Goal: Task Accomplishment & Management: Manage account settings

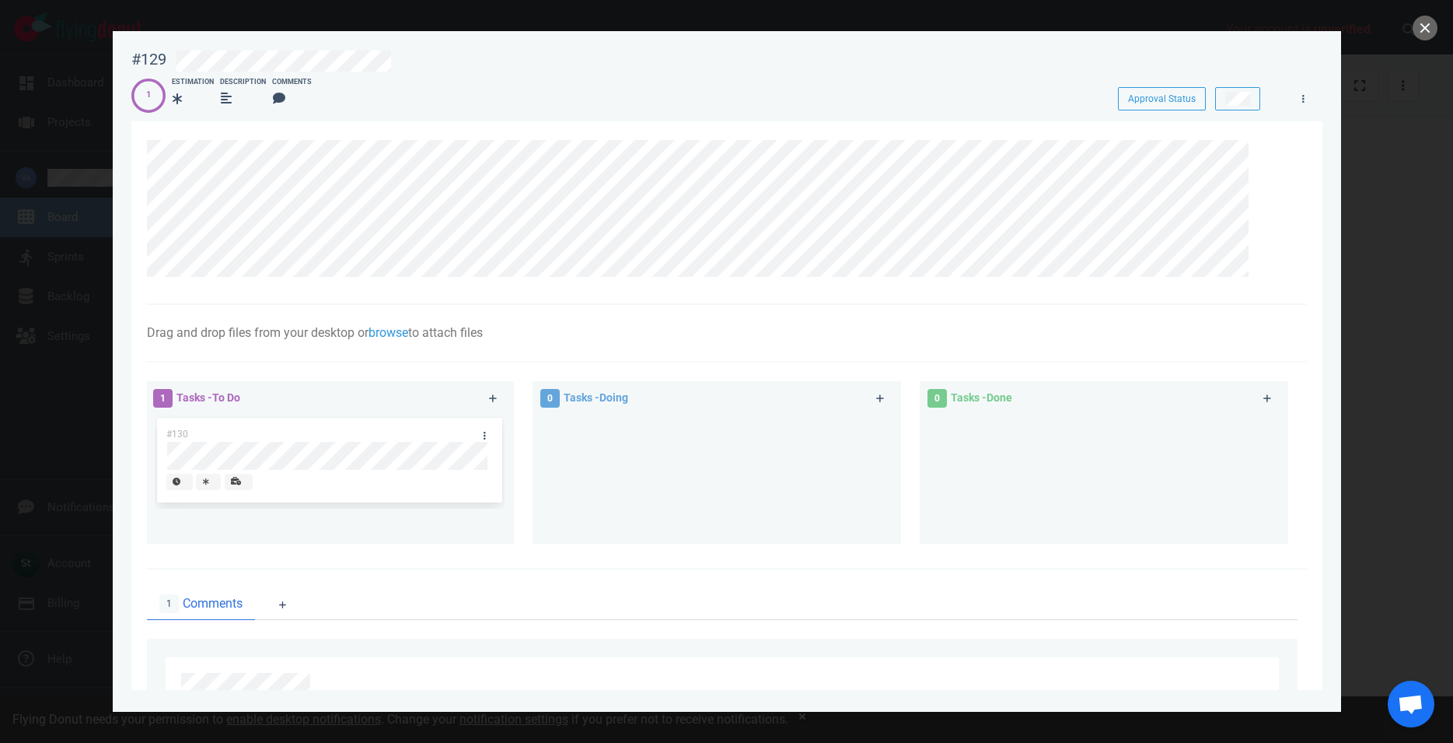
scroll to position [242, 0]
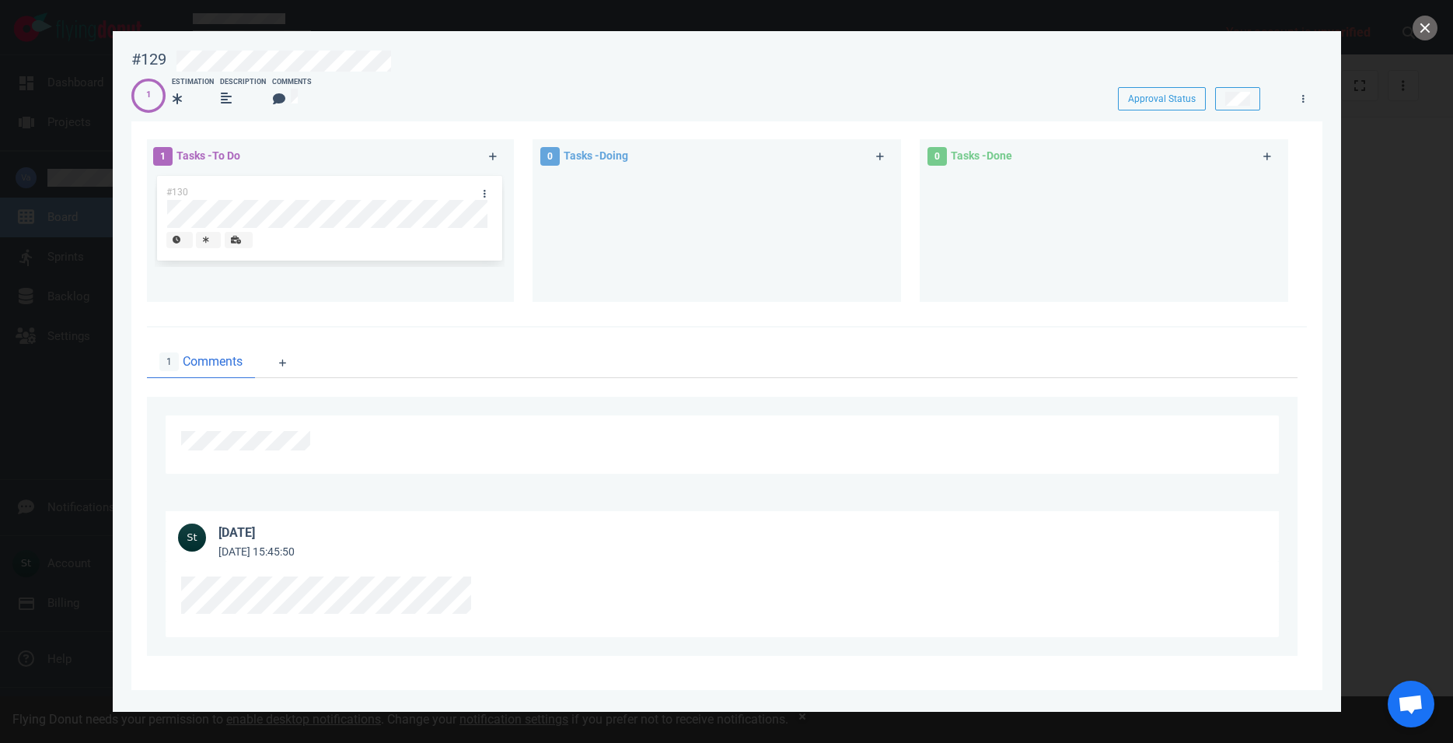
click at [367, 570] on div at bounding box center [722, 599] width 1113 height 76
click at [484, 587] on icon at bounding box center [486, 585] width 9 height 9
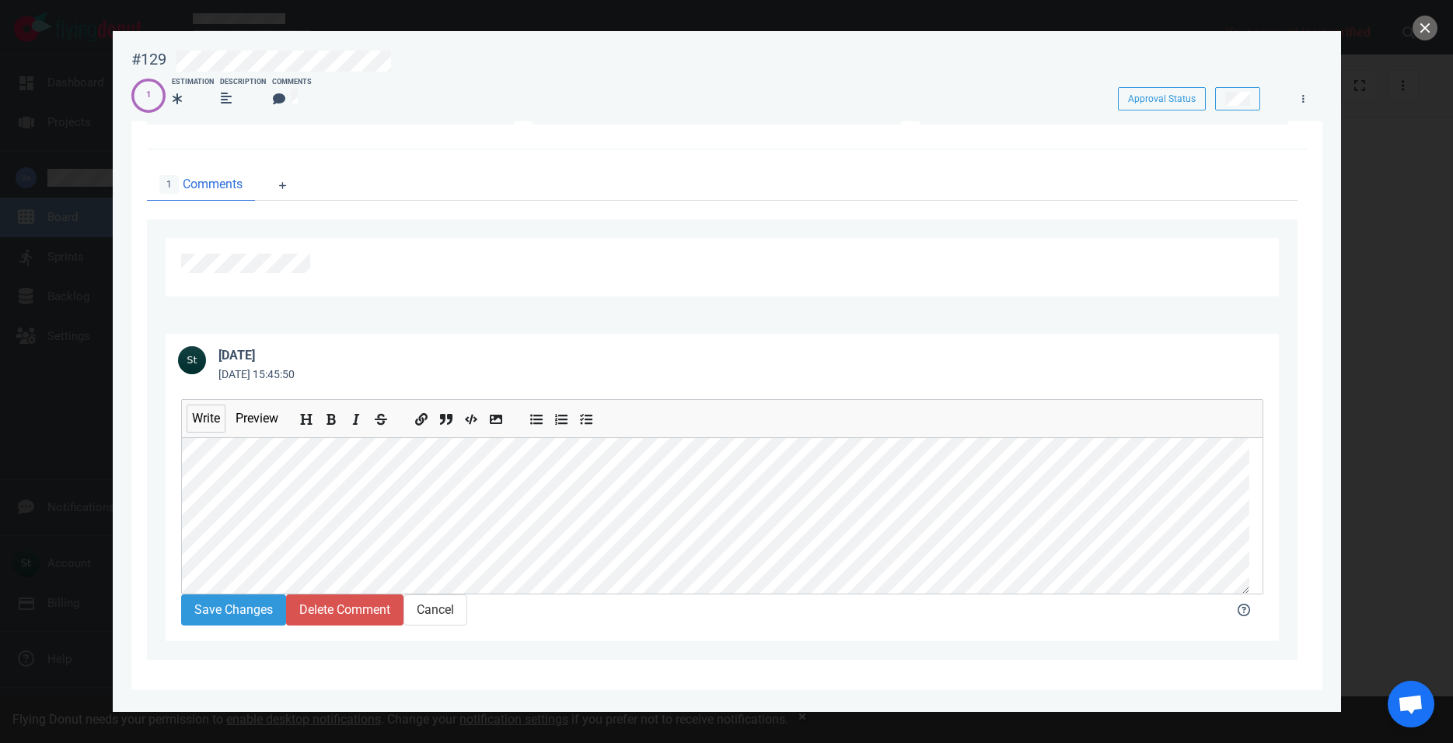
scroll to position [19, 0]
click at [243, 625] on button "Save Changes" at bounding box center [233, 609] width 105 height 31
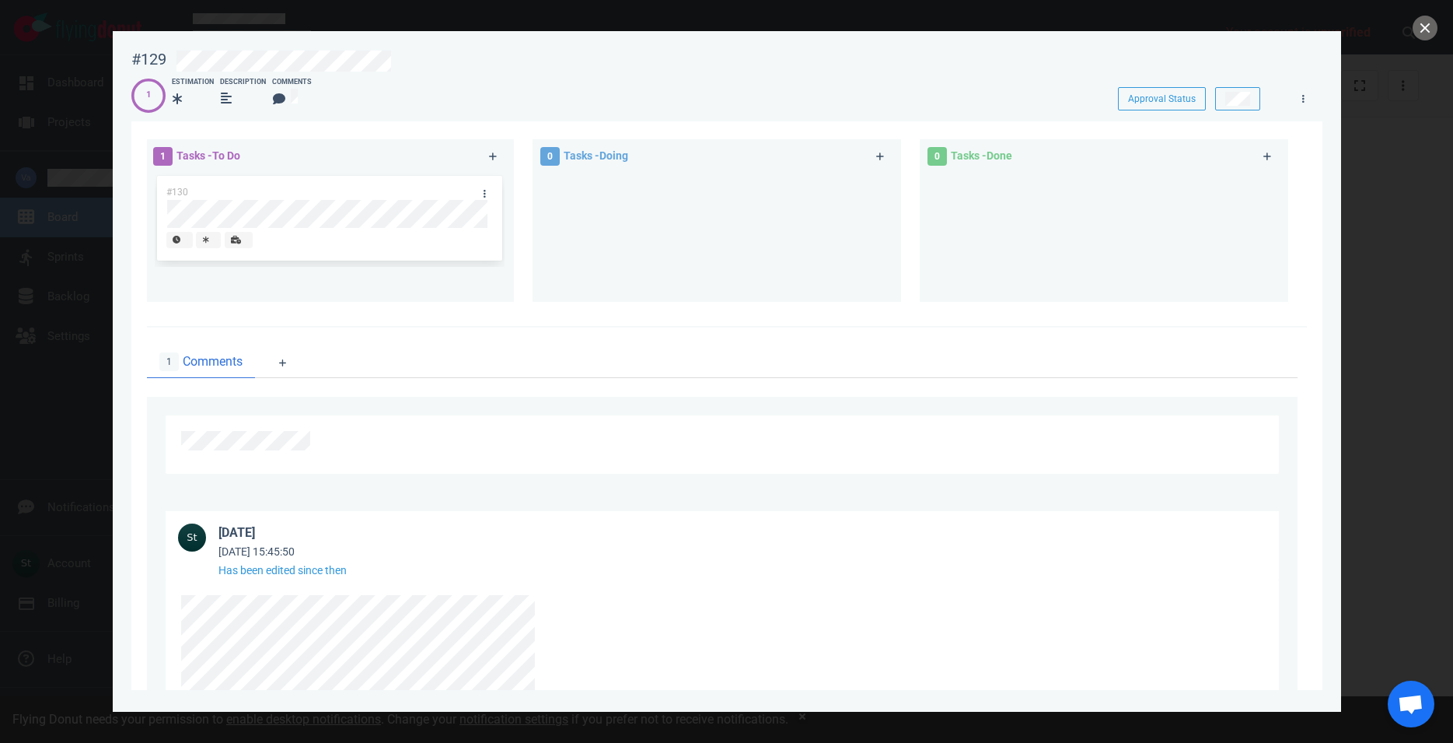
scroll to position [0, 0]
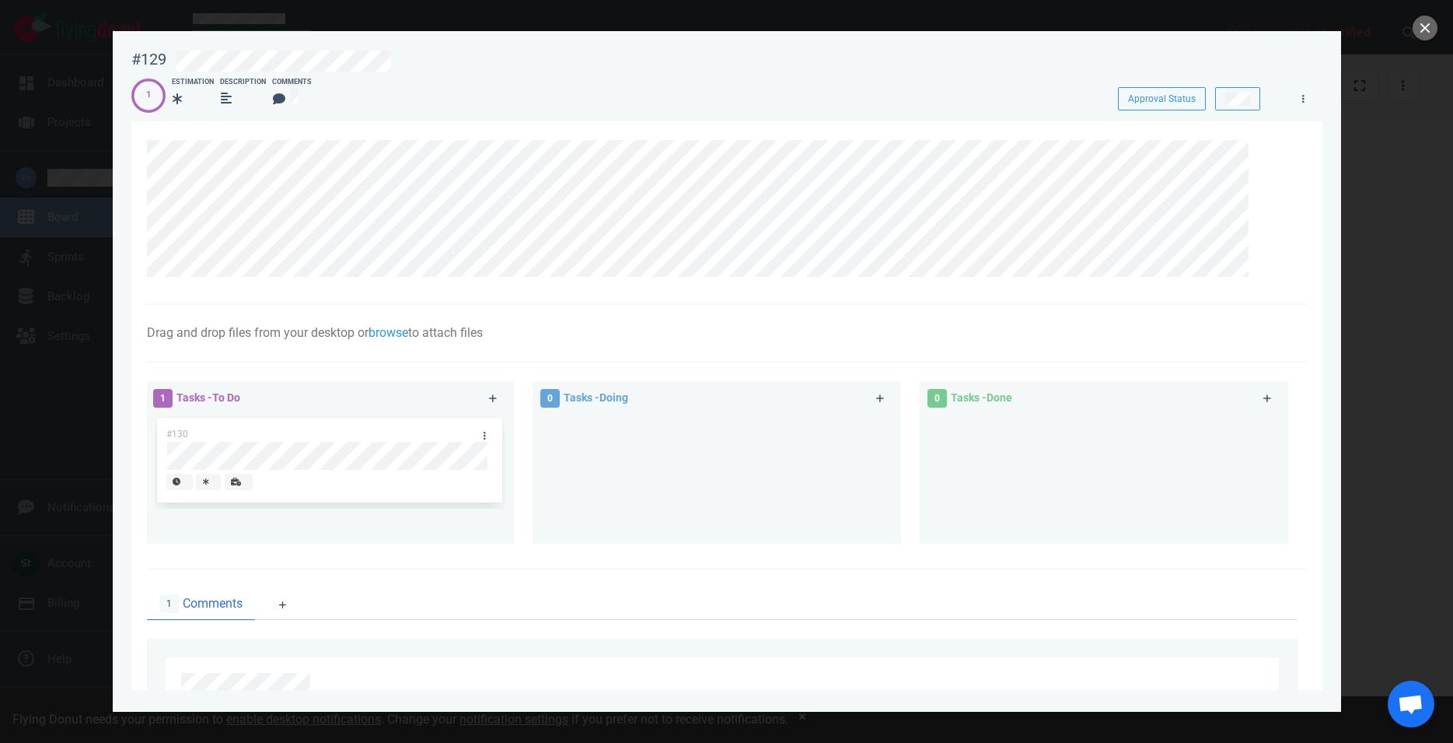
click at [135, 394] on section "Drag and drop files from your desktop or browse to attach files Attach Files Co…" at bounding box center [726, 582] width 1191 height 922
click at [66, 394] on div at bounding box center [726, 371] width 1453 height 743
click at [1432, 25] on button "close" at bounding box center [1425, 28] width 25 height 25
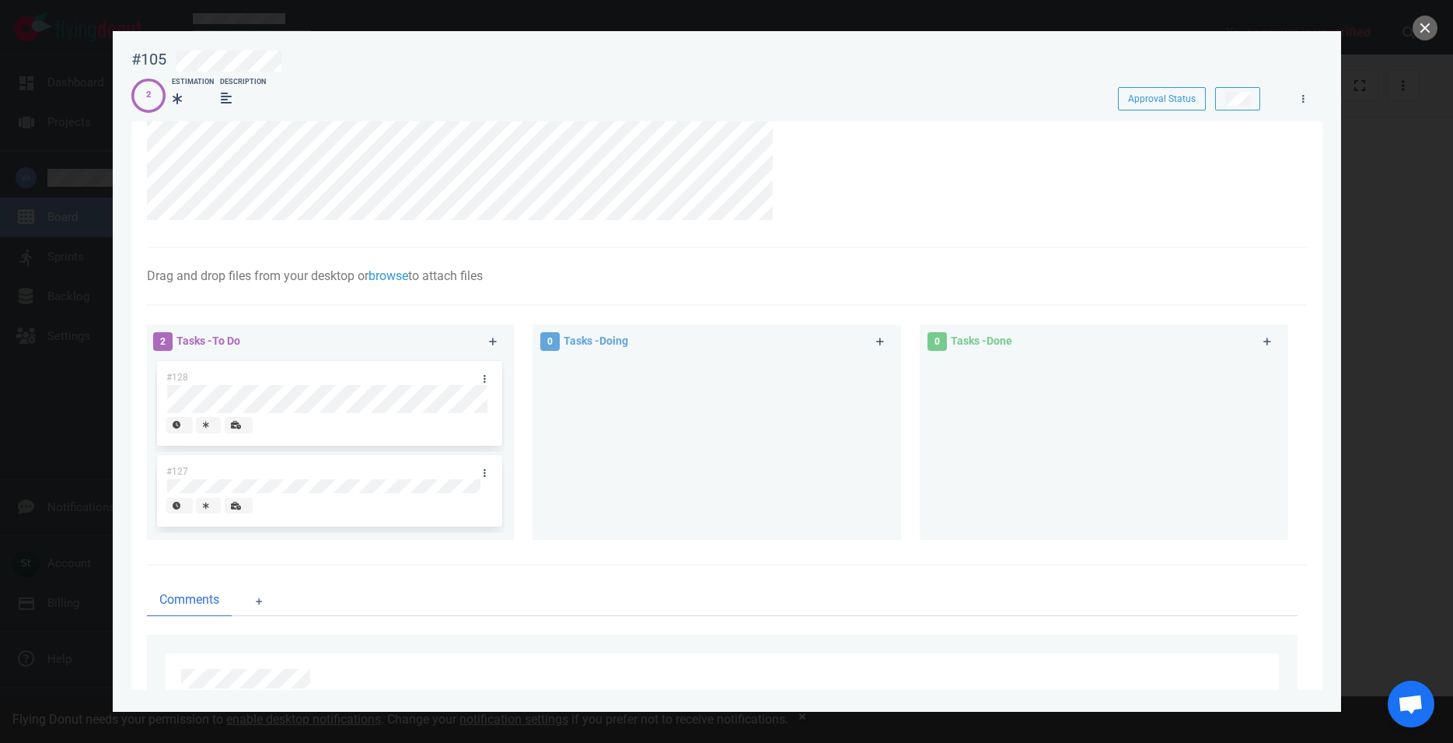
scroll to position [256, 0]
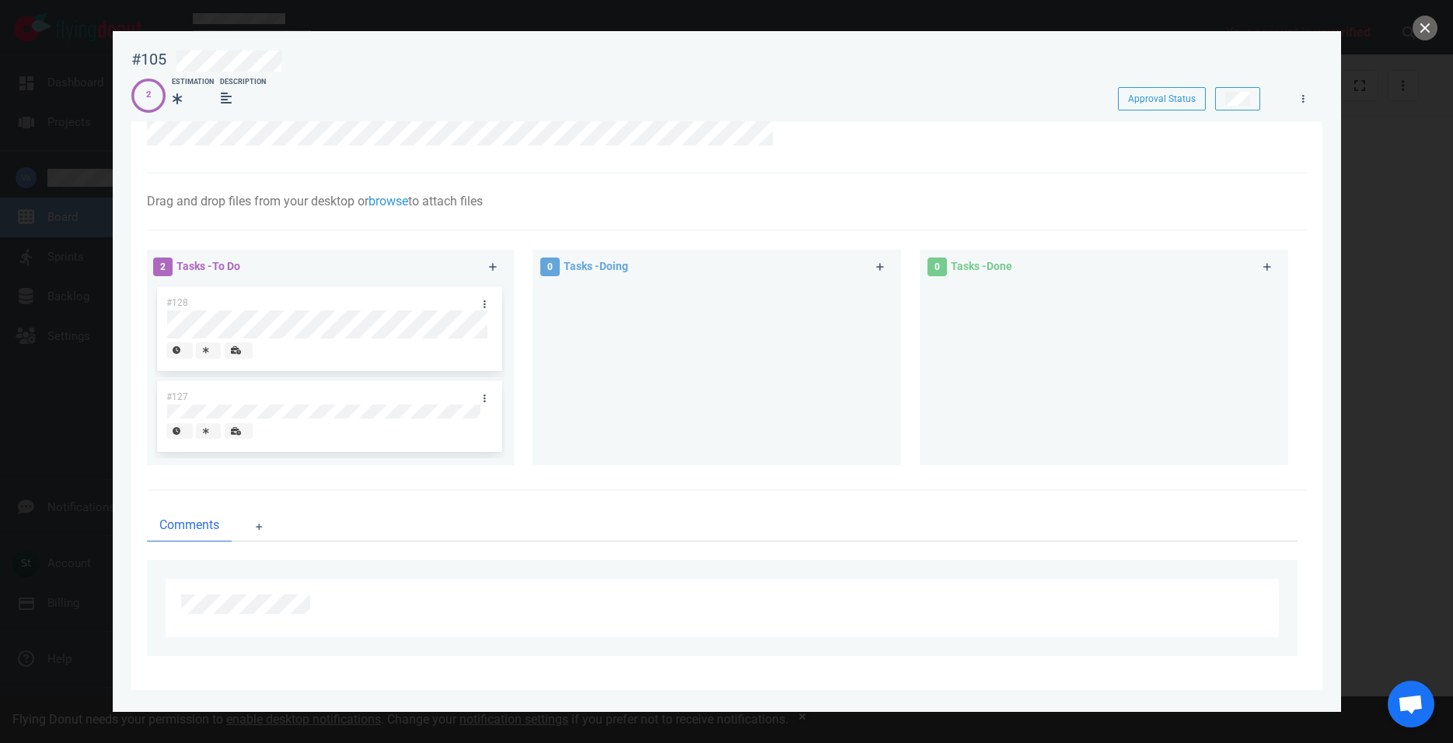
click at [87, 292] on div at bounding box center [726, 371] width 1453 height 743
click at [1423, 33] on button "close" at bounding box center [1425, 28] width 25 height 25
